Goal: Navigation & Orientation: Find specific page/section

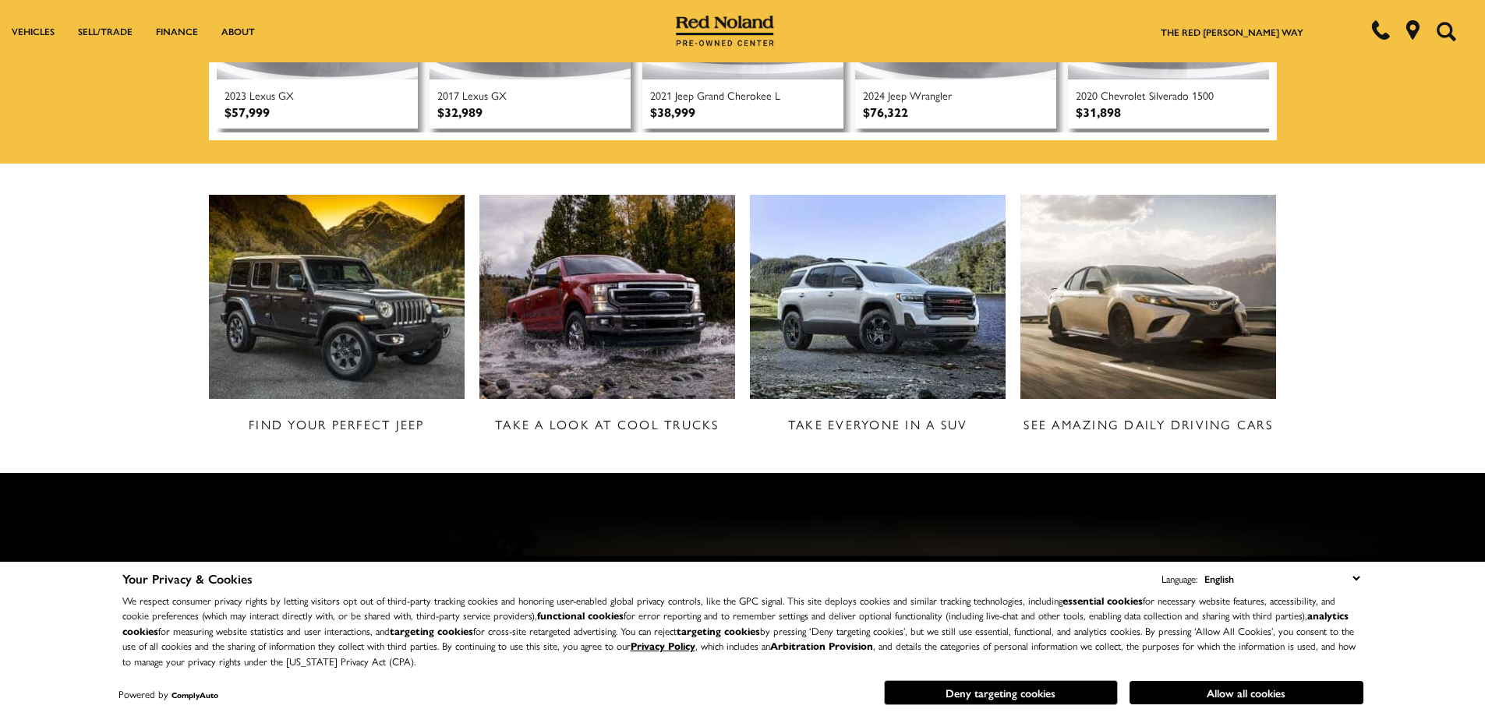
scroll to position [701, 0]
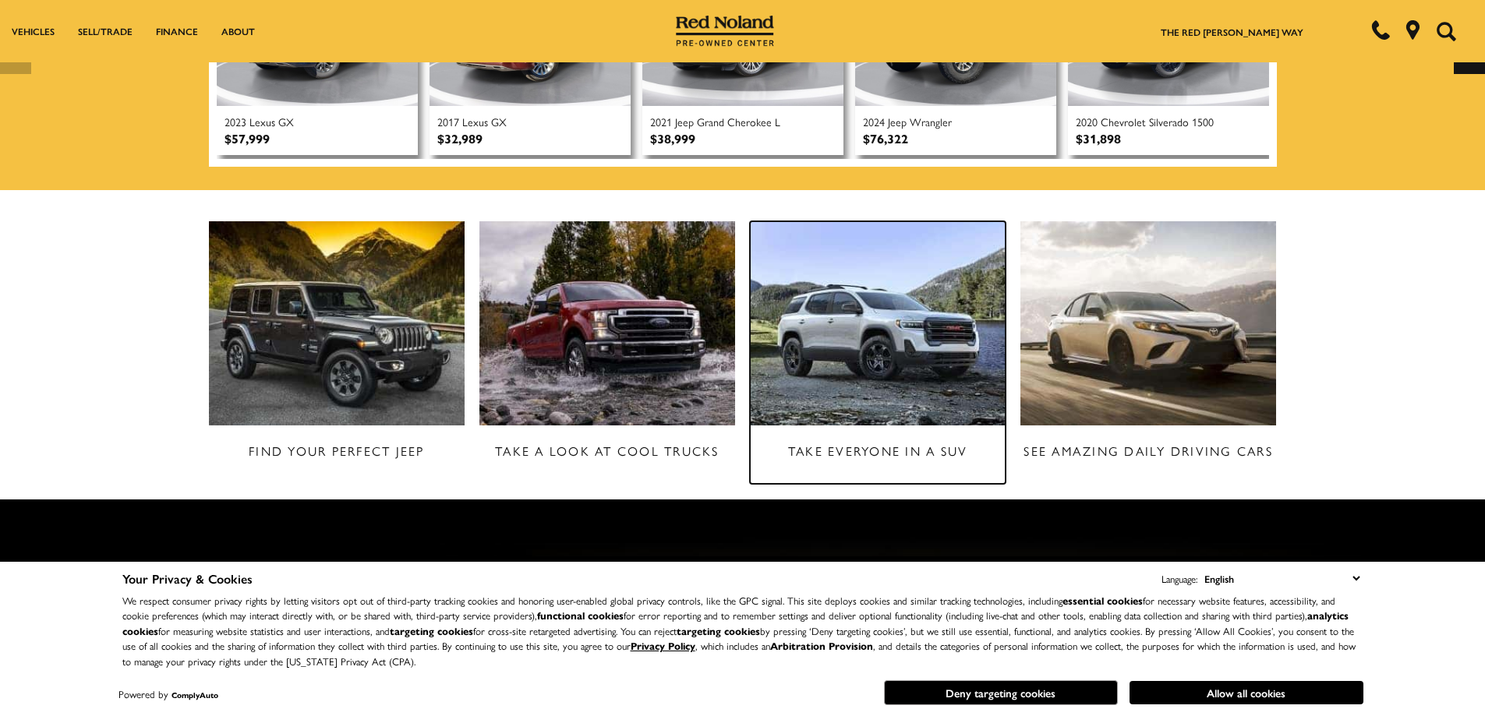
click at [862, 330] on img at bounding box center [878, 323] width 256 height 204
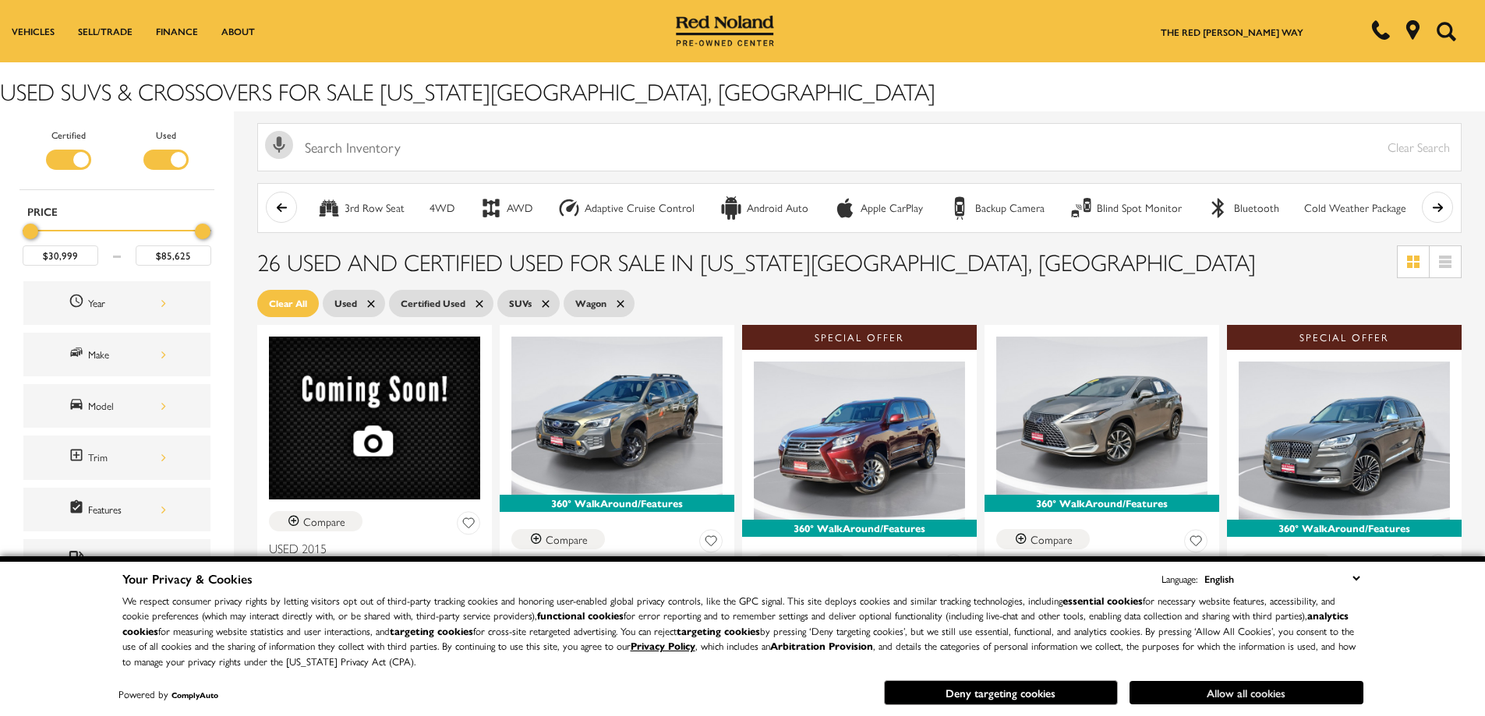
click at [1245, 687] on button "Allow all cookies" at bounding box center [1246, 692] width 234 height 23
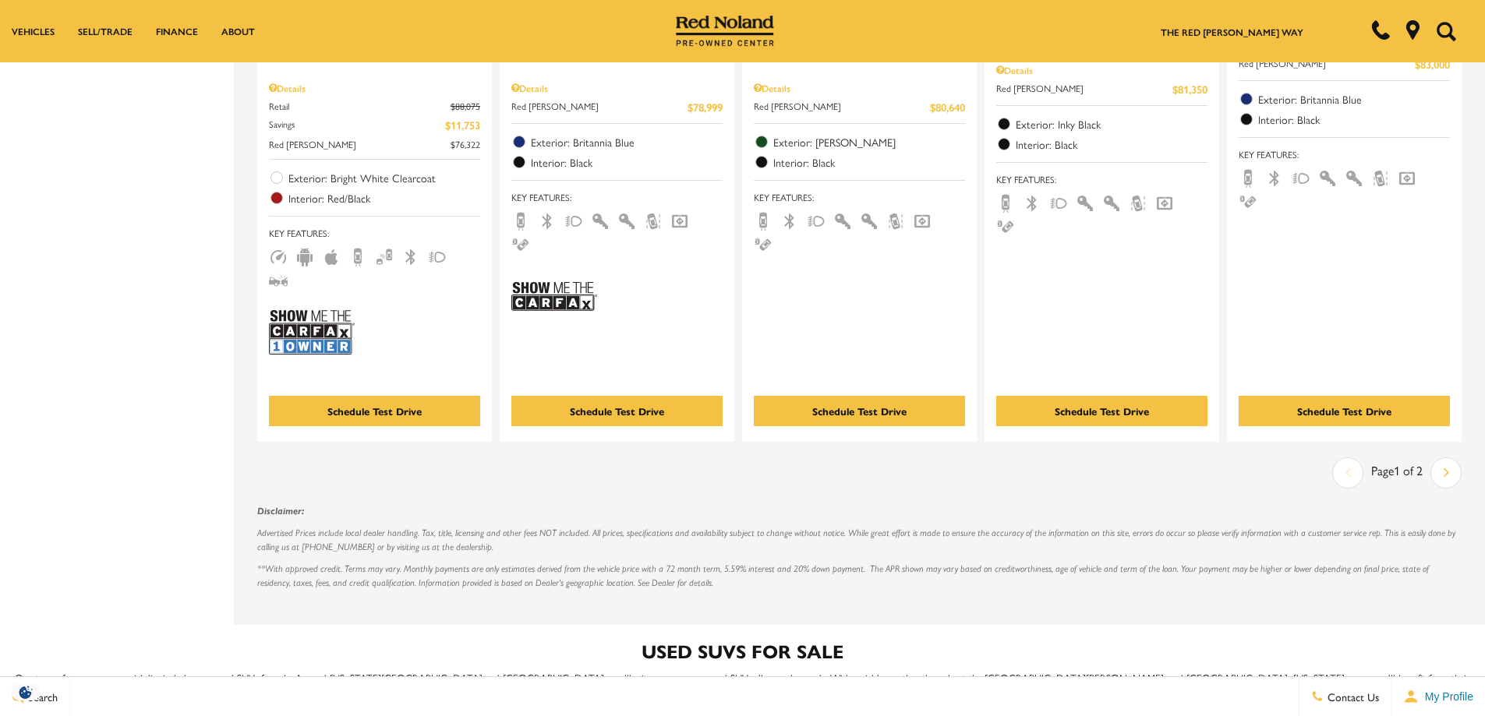
scroll to position [2806, 0]
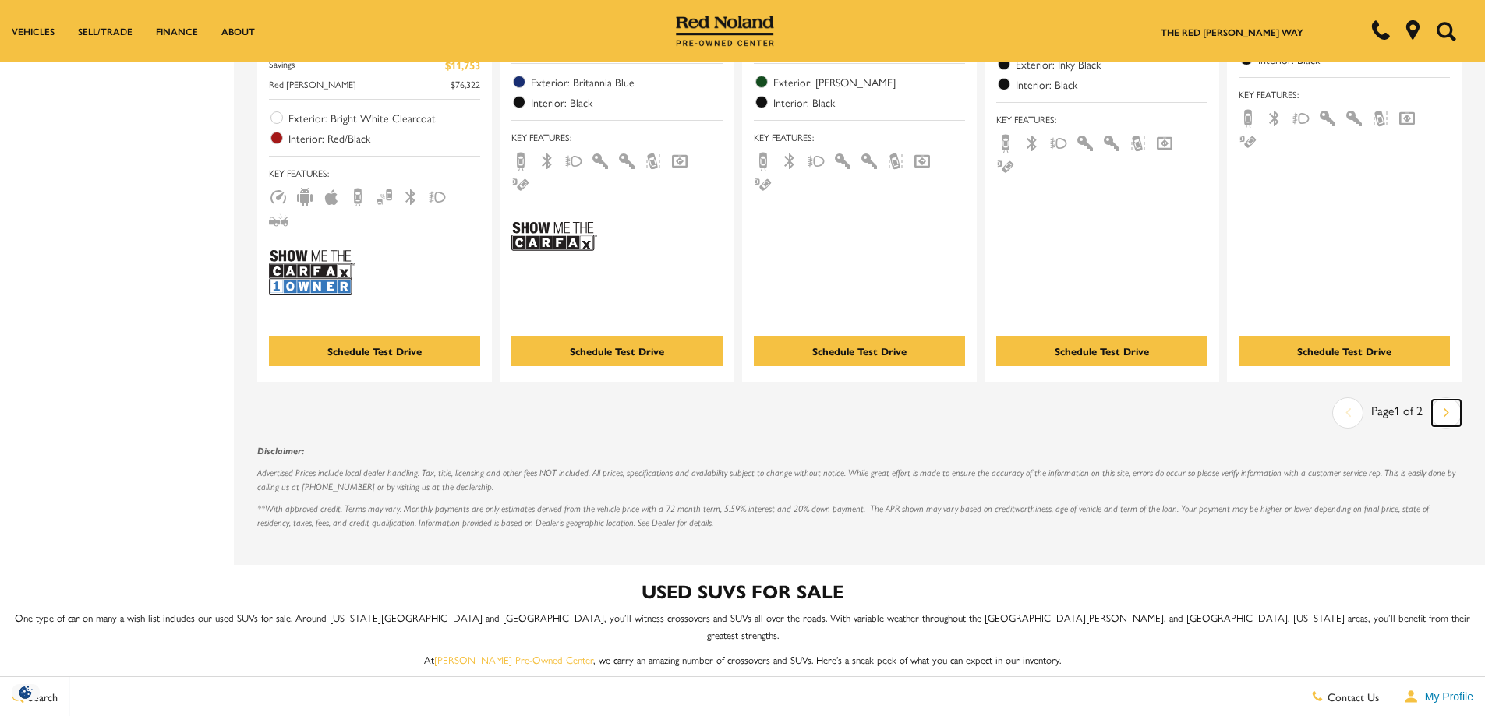
click at [1449, 400] on icon "next page" at bounding box center [1445, 412] width 5 height 25
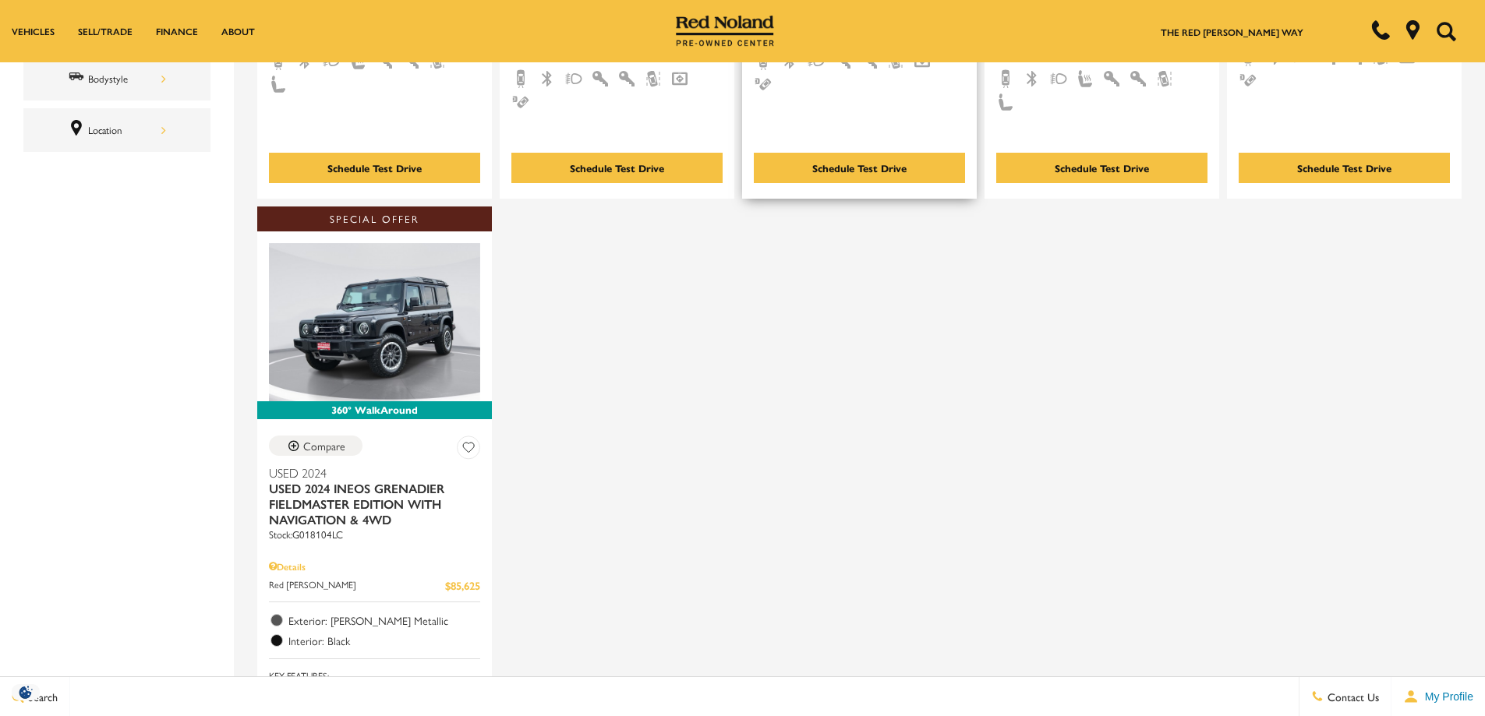
scroll to position [468, 0]
